Goal: Communication & Community: Ask a question

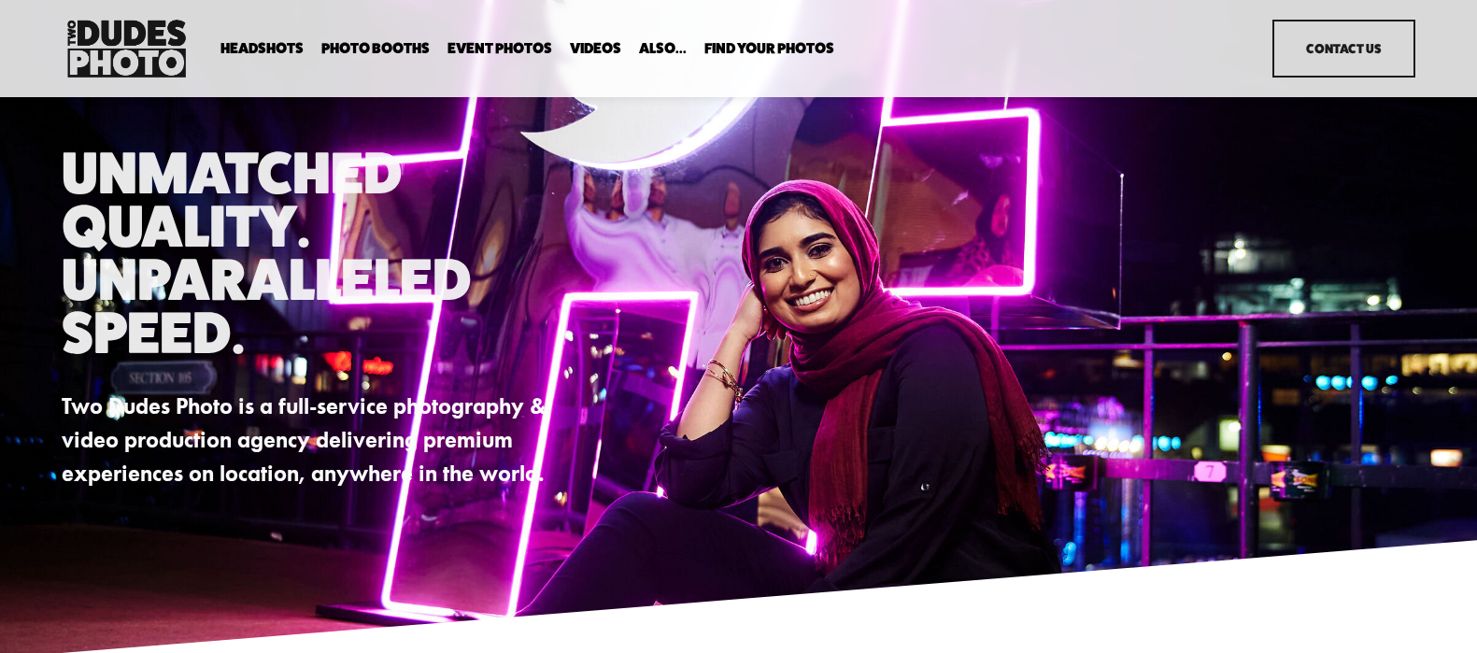
click at [1325, 71] on link "Contact Us" at bounding box center [1343, 49] width 142 height 58
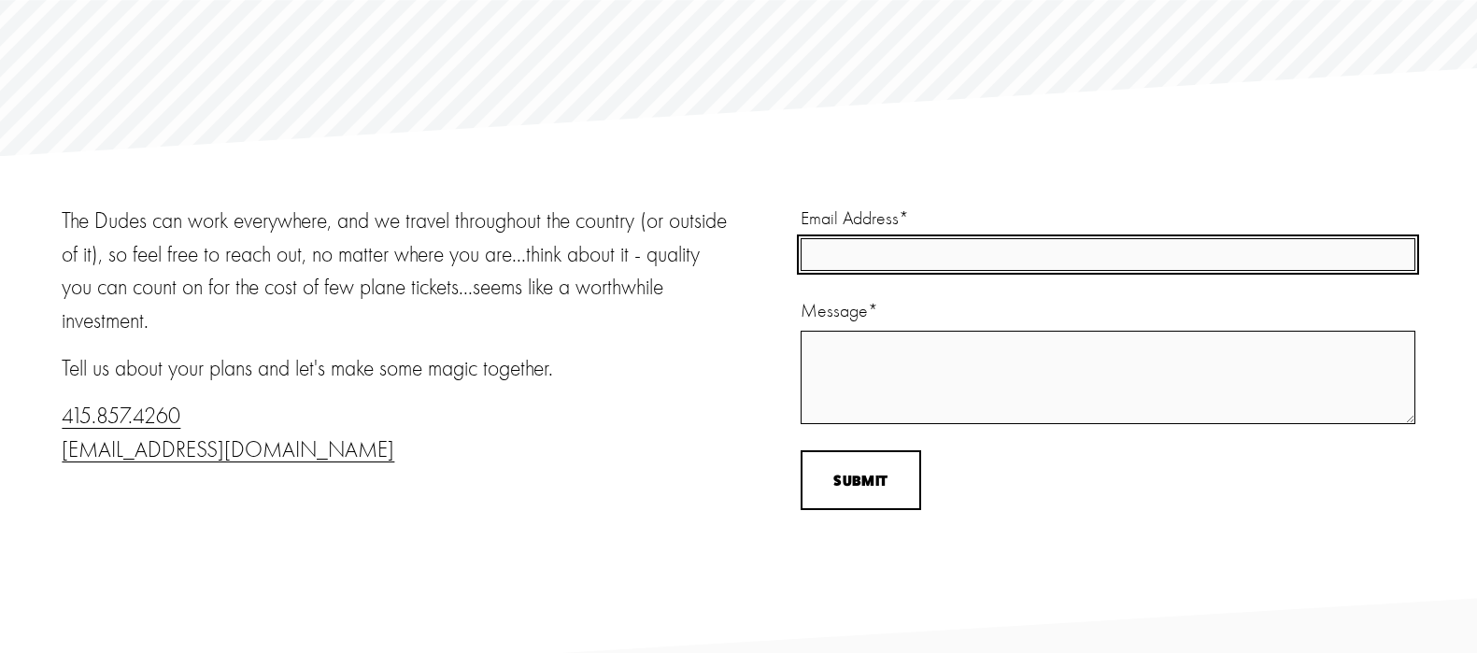
scroll to position [156, 0]
click at [989, 254] on input "Email Address *" at bounding box center [1107, 254] width 615 height 33
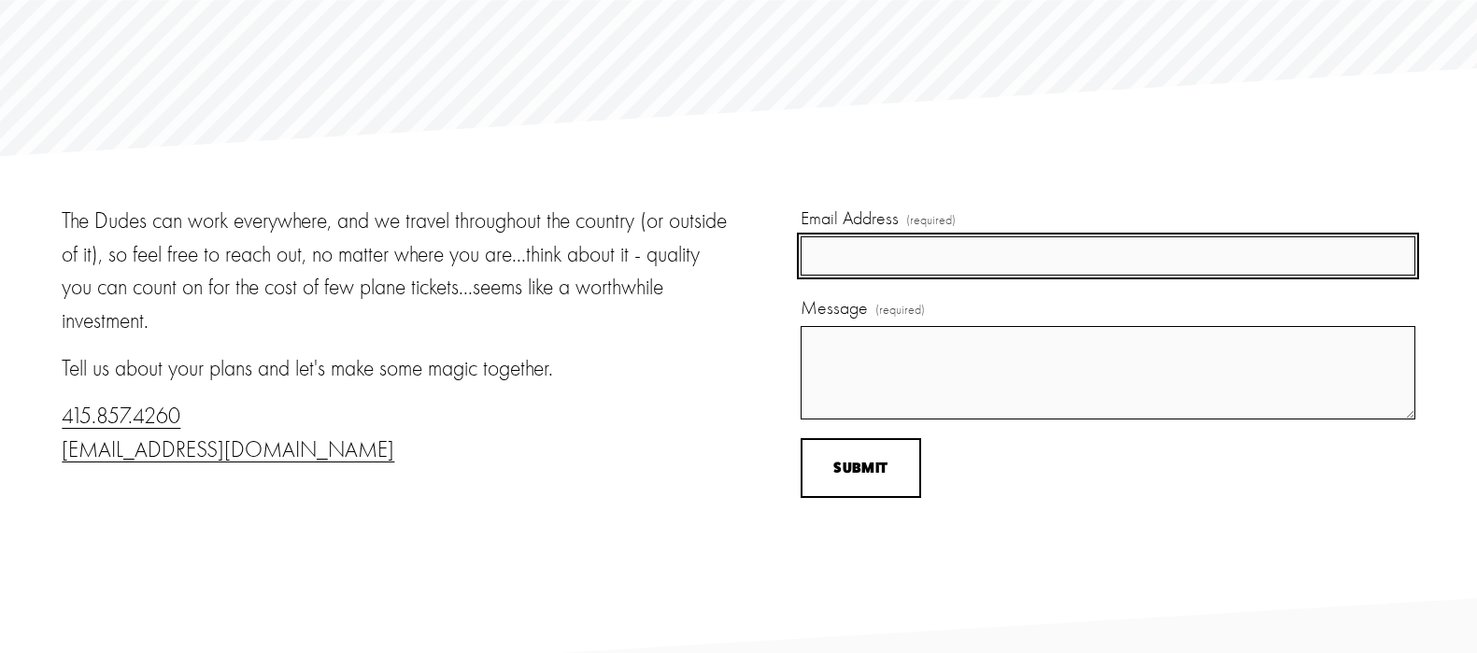
click at [959, 252] on input "Email Address (required)" at bounding box center [1107, 255] width 615 height 39
click at [968, 256] on input "Email Address (required)" at bounding box center [1107, 255] width 615 height 39
click at [983, 272] on input "Email Address (required)" at bounding box center [1107, 255] width 615 height 39
click at [969, 261] on input "Email Address (required)" at bounding box center [1107, 255] width 615 height 39
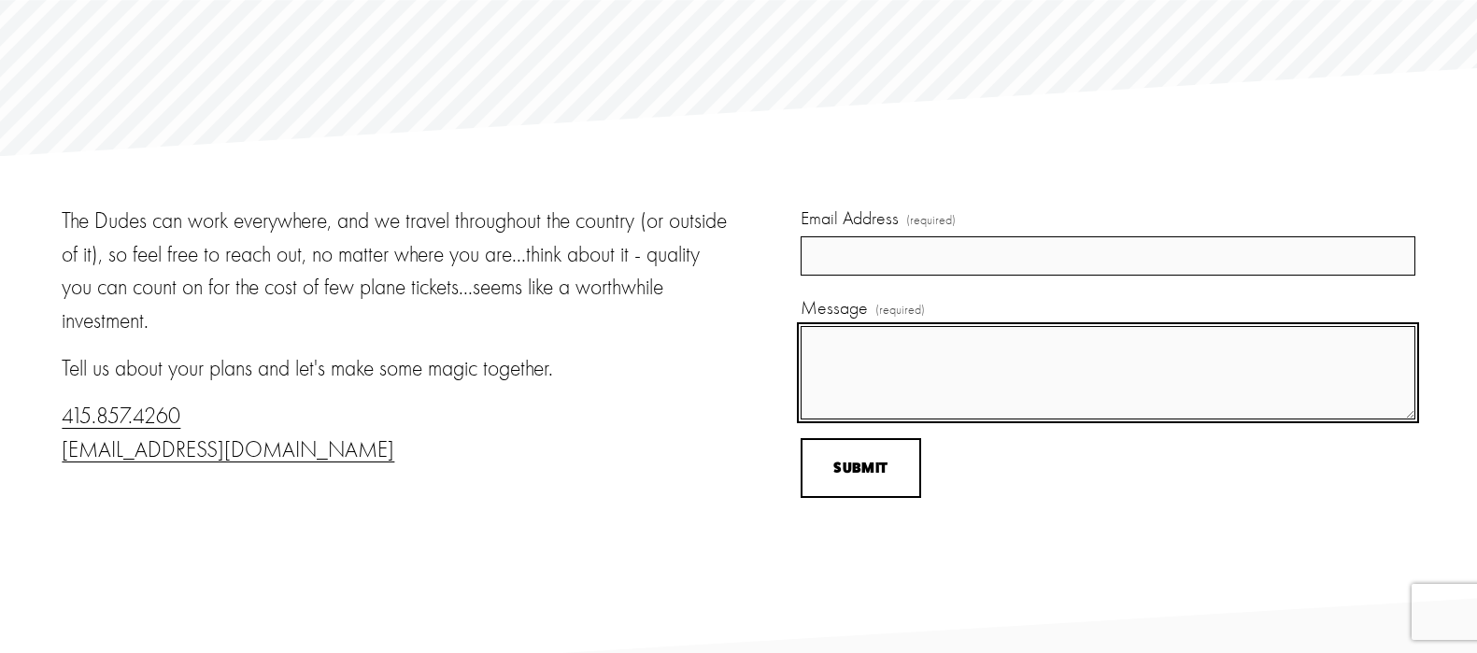
click at [948, 364] on textarea "Message (required)" at bounding box center [1107, 372] width 615 height 93
paste textarea "Hello , I hope this message finds you well. I noticed that your website is not …"
drag, startPoint x: 953, startPoint y: 390, endPoint x: 836, endPoint y: 387, distance: 116.8
click at [836, 387] on textarea "Hello , I hope this message finds you well. I noticed that your website is not …" at bounding box center [1107, 372] width 615 height 93
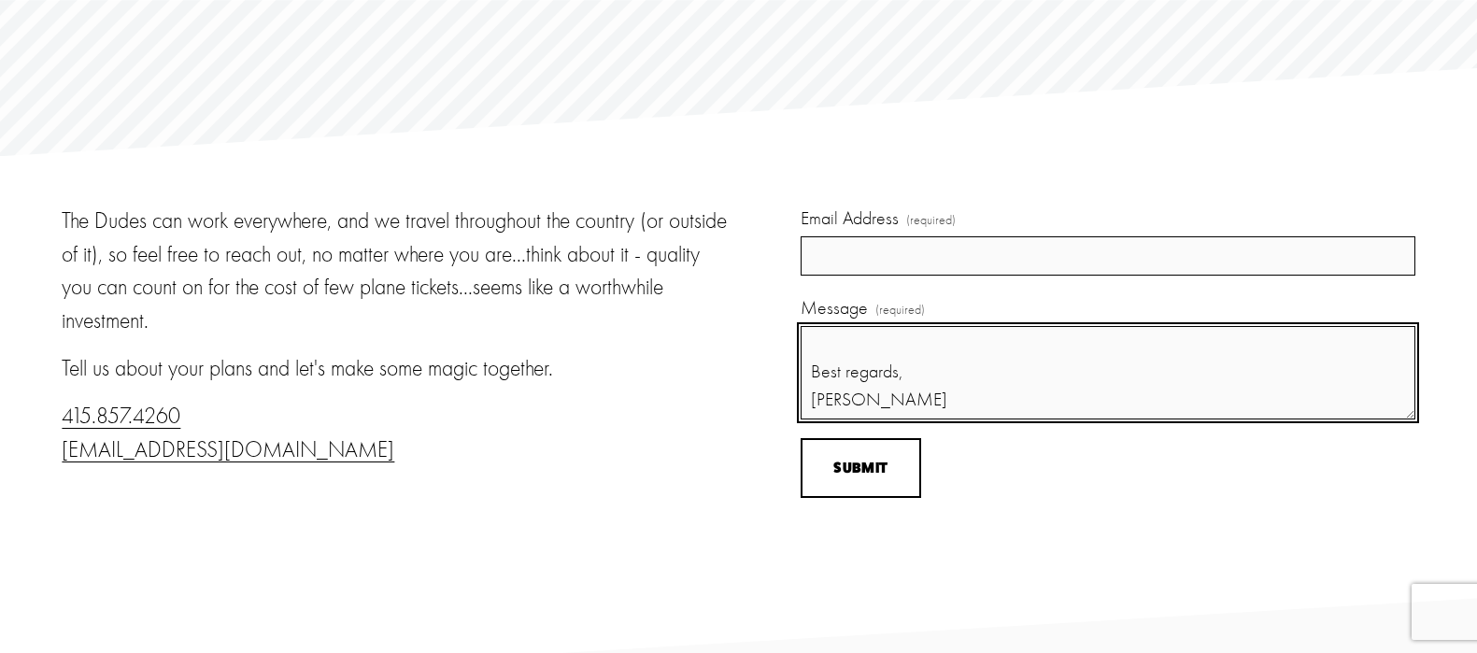
click at [1043, 364] on textarea "Hello , I hope this message finds you well. I noticed that your website is not …" at bounding box center [1107, 372] width 615 height 93
type textarea "Hello , I hope this message finds you well. I noticed that your website is not …"
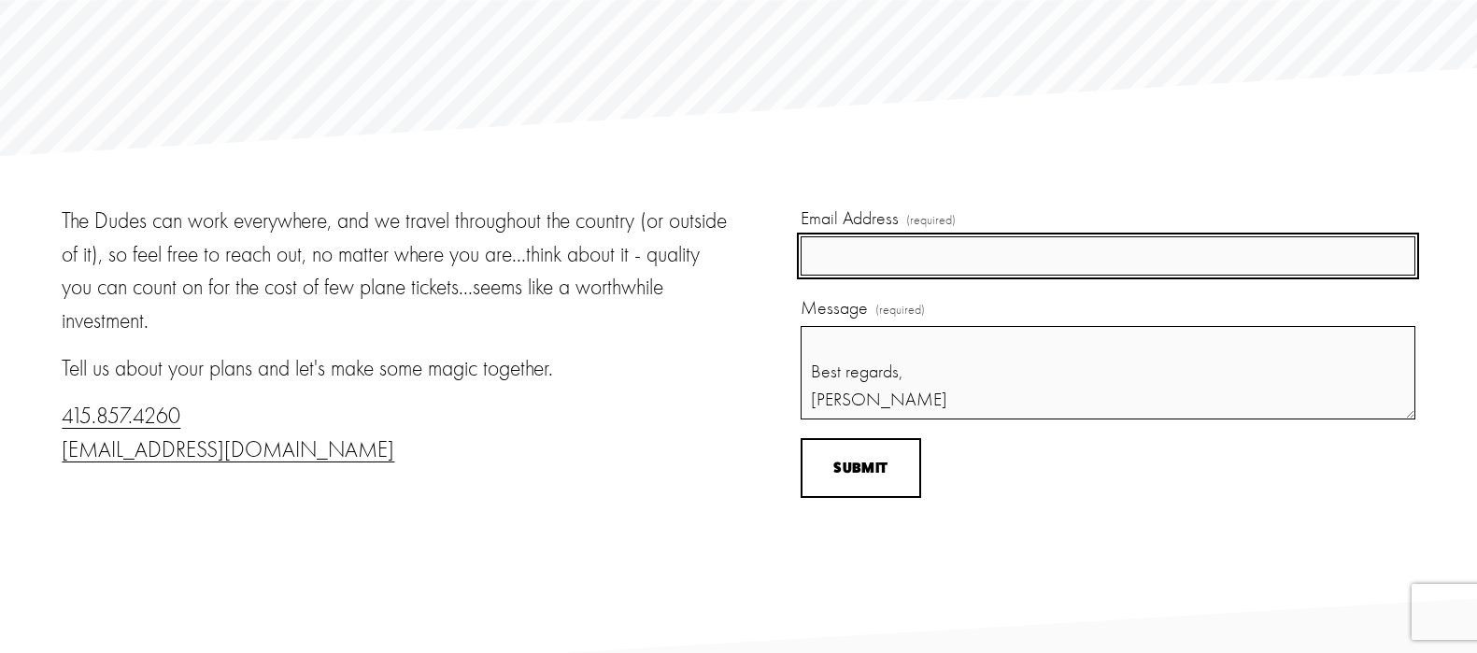
click at [932, 262] on input "Email Address (required)" at bounding box center [1107, 255] width 615 height 39
paste input "veronikakislukhina91@gmail.com"
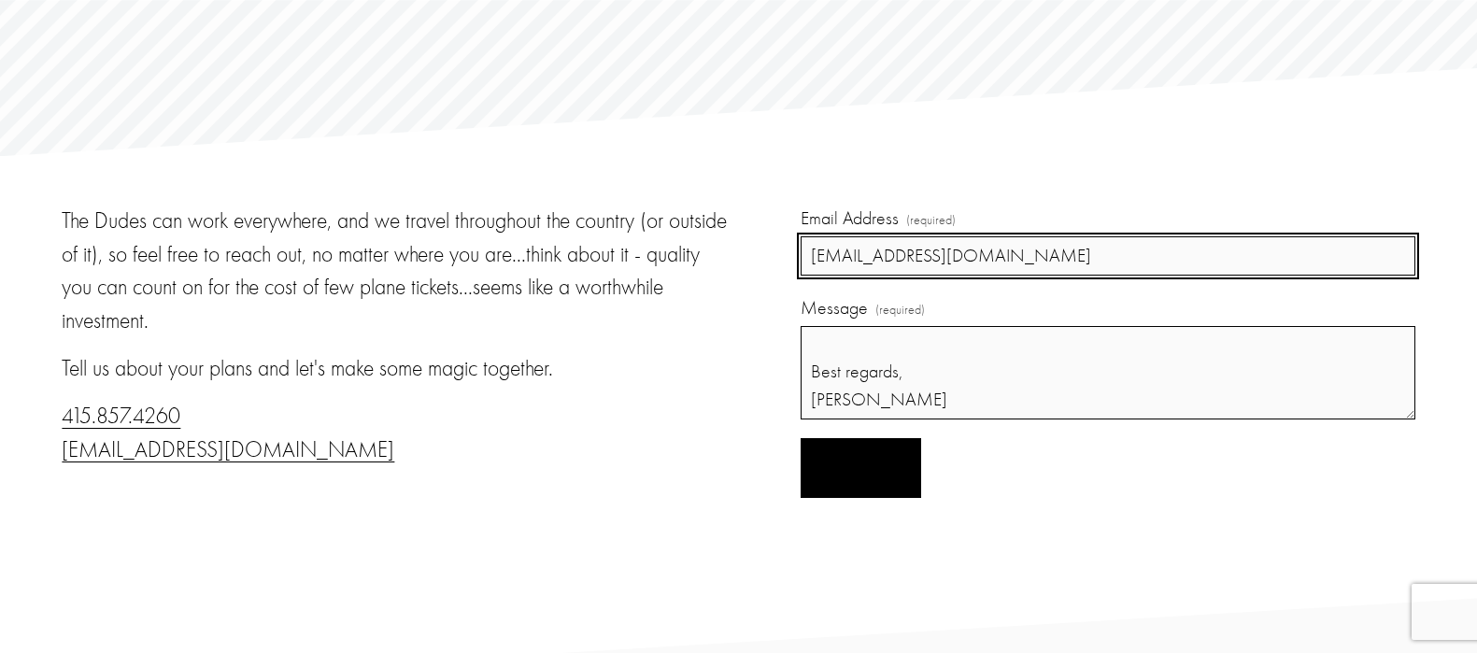
type input "veronikakislukhina91@gmail.com"
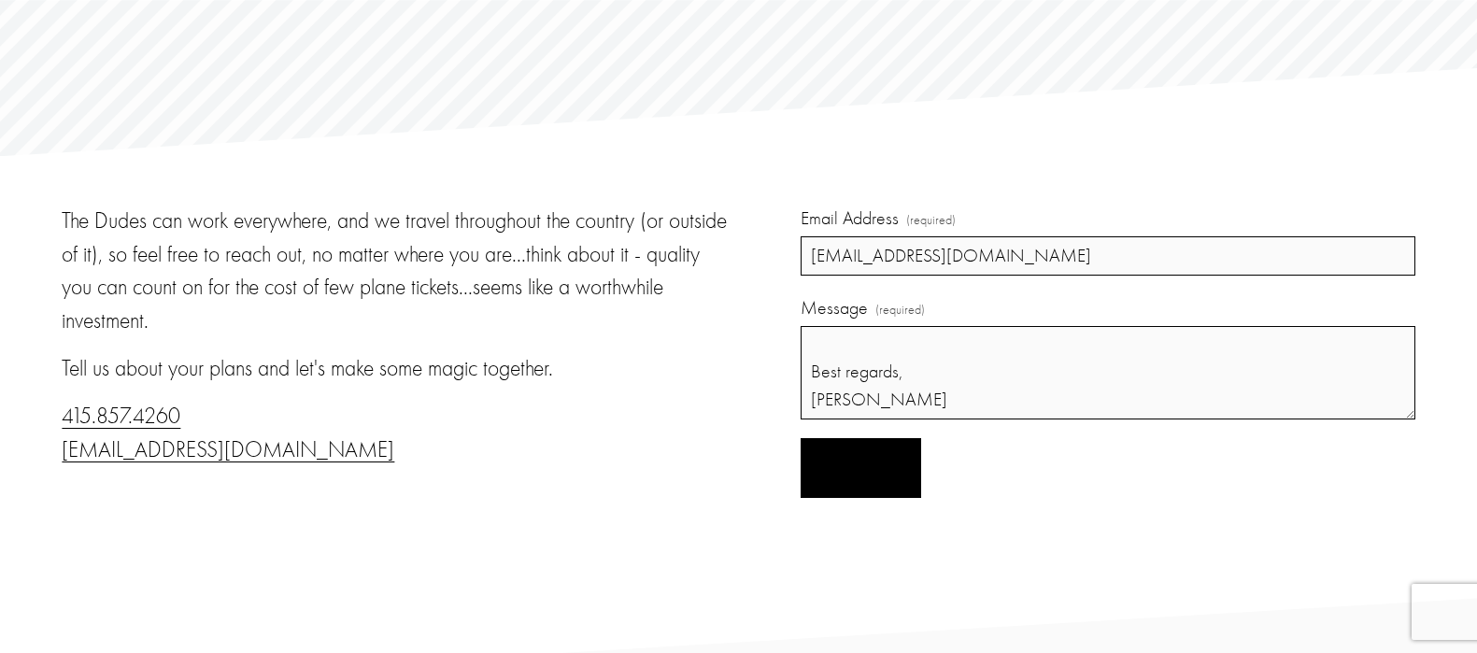
click at [887, 482] on button "Submit Submit" at bounding box center [860, 468] width 120 height 61
